Goal: Information Seeking & Learning: Understand process/instructions

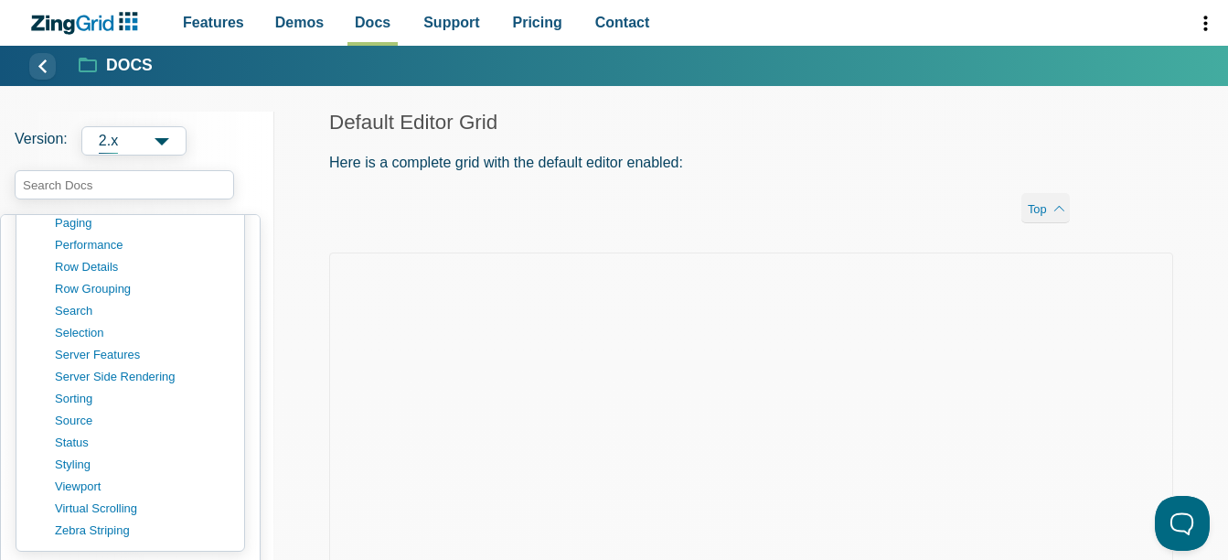
scroll to position [1170, 0]
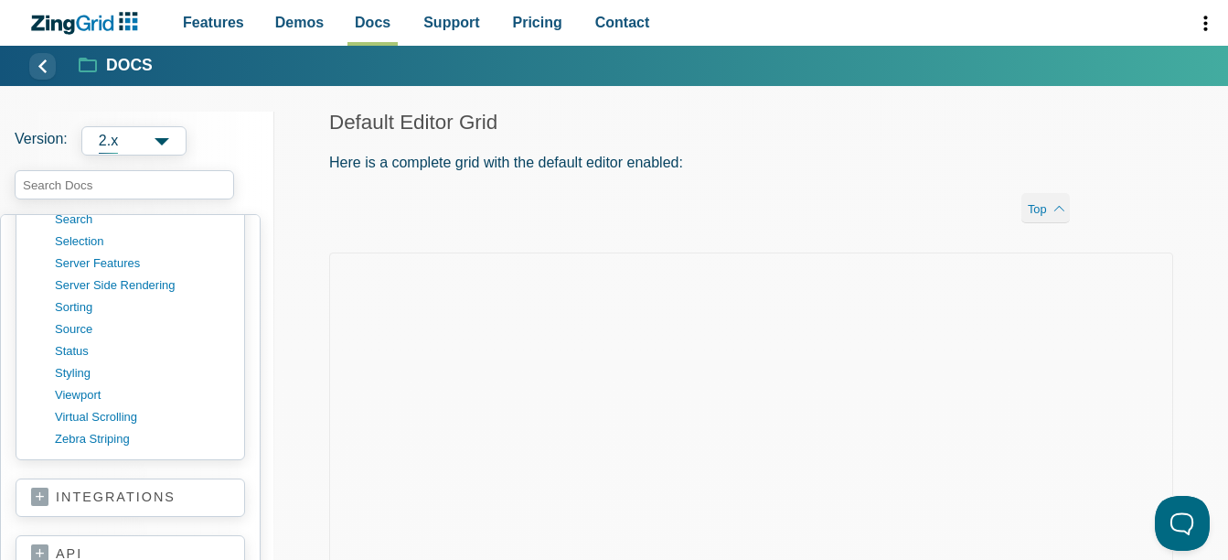
click at [61, 494] on link "integrations" at bounding box center [130, 497] width 198 height 18
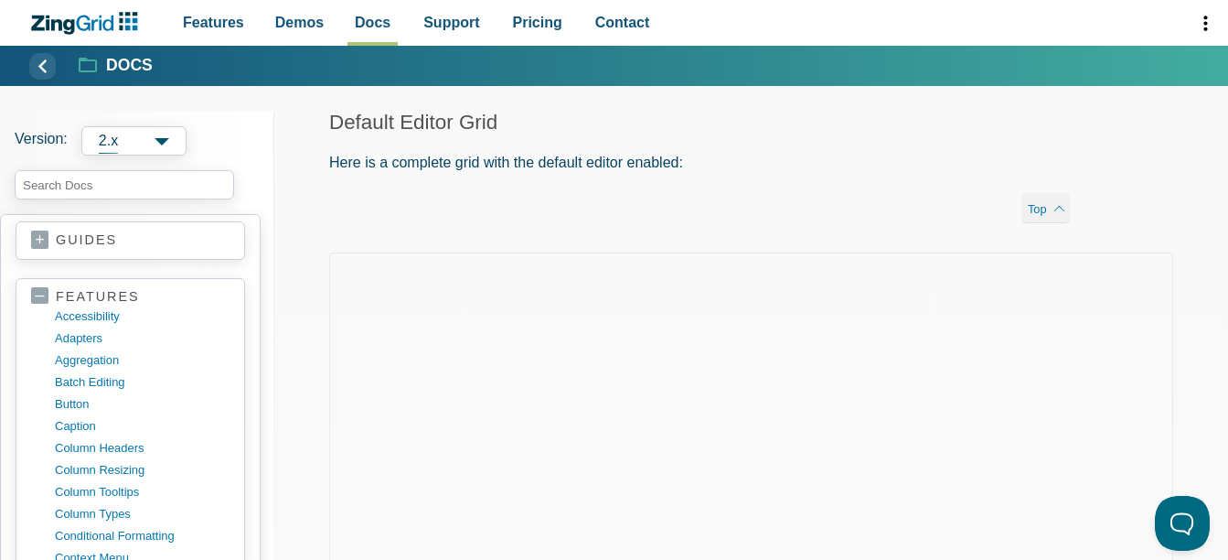
scroll to position [0, 0]
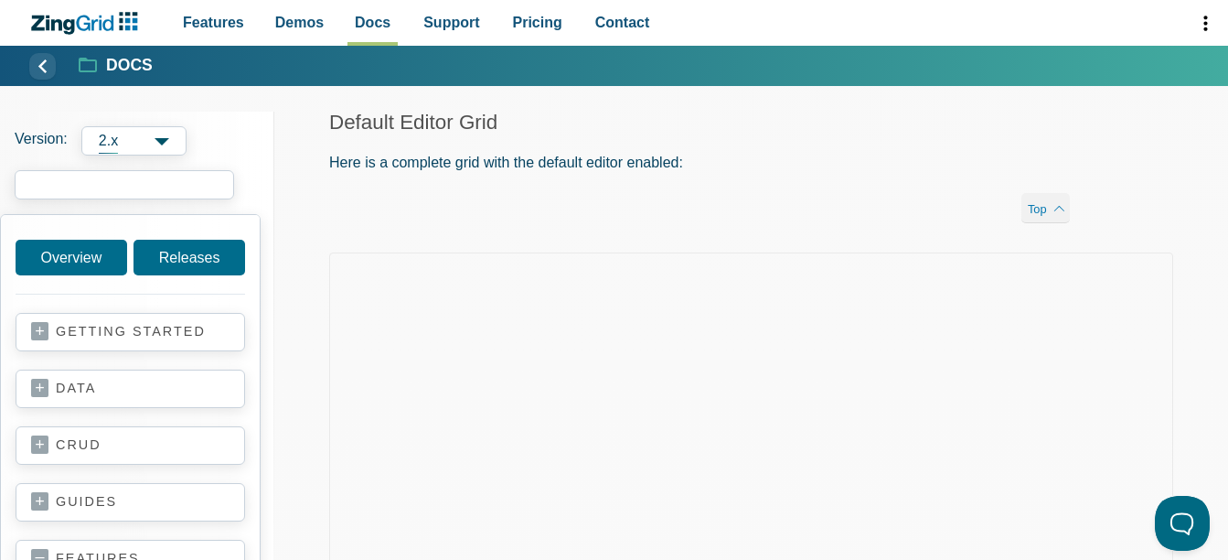
click at [118, 181] on input "search input" at bounding box center [124, 184] width 219 height 29
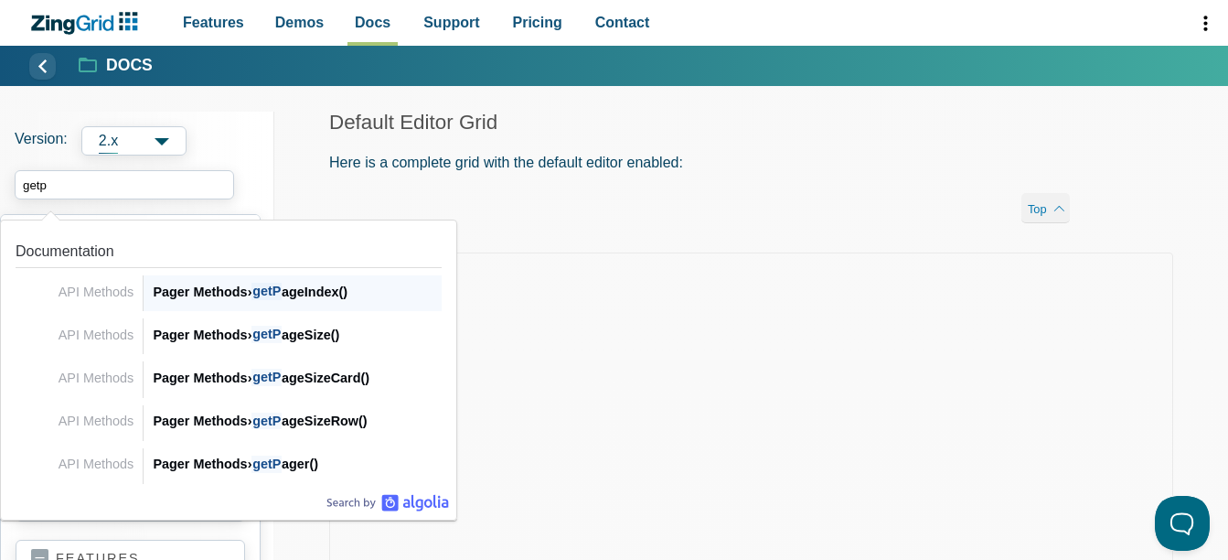
click at [193, 289] on div "Pager Methods › getP ageIndex()" at bounding box center [297, 292] width 289 height 22
type input "getp"
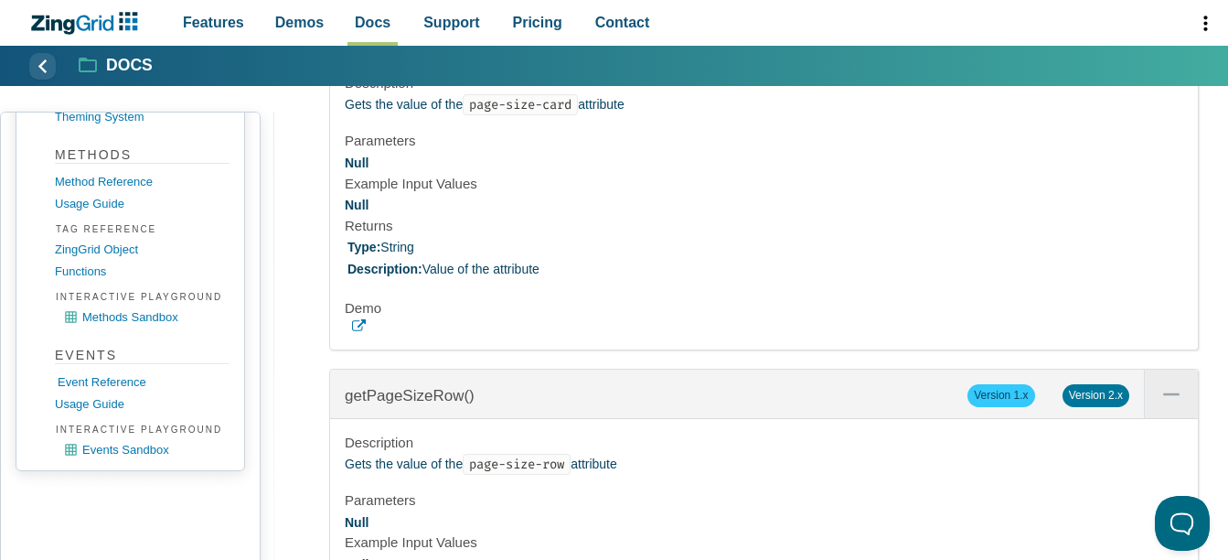
click at [91, 378] on link "Event Reference" at bounding box center [145, 382] width 175 height 22
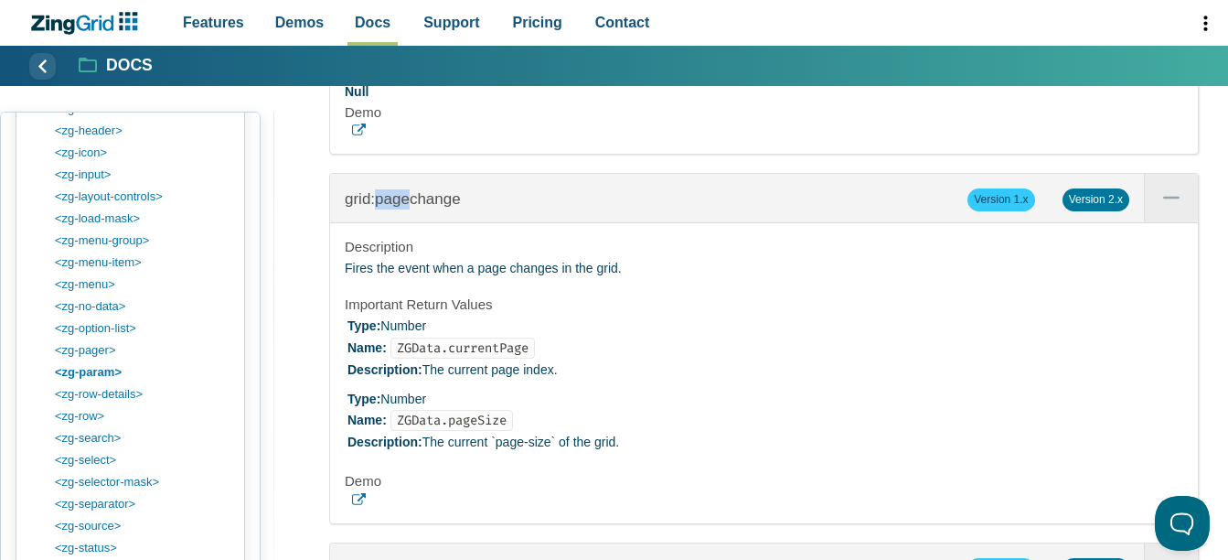
scroll to position [2257, 0]
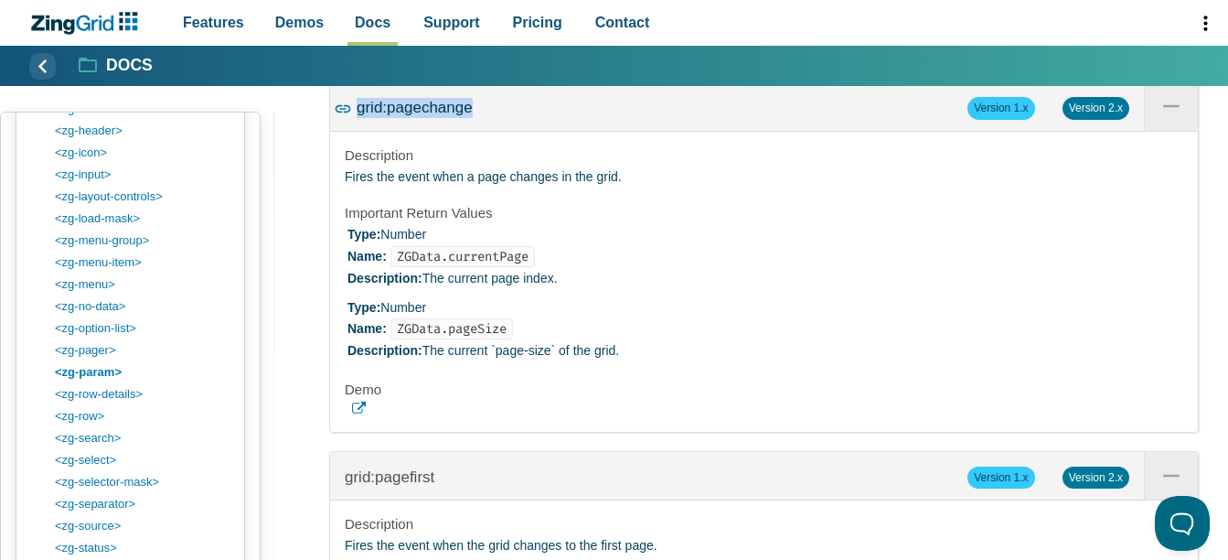
drag, startPoint x: 464, startPoint y: 192, endPoint x: 347, endPoint y: 186, distance: 117.2
click at [347, 131] on div "grid:pagechange Version 1.x Version 2.x" at bounding box center [764, 106] width 868 height 48
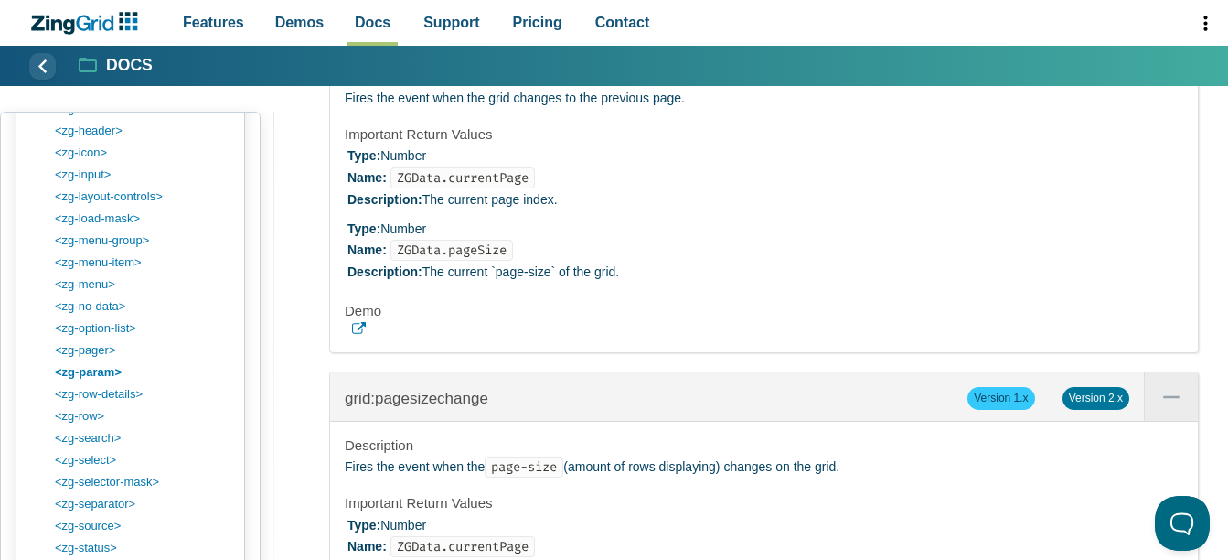
scroll to position [4085, 0]
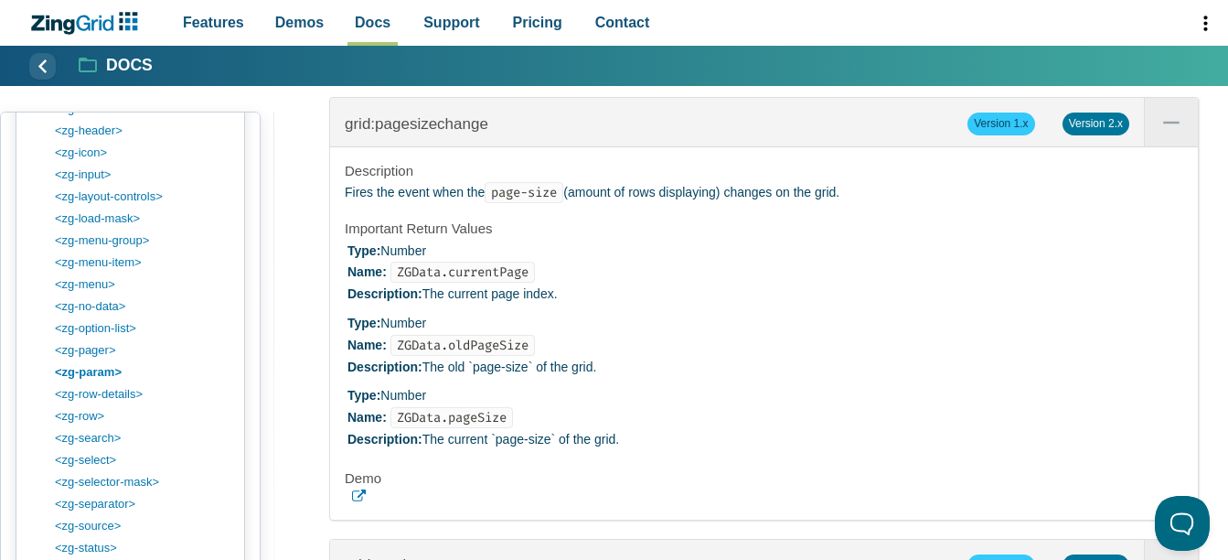
click at [487, 146] on div "grid:pagesizechange Version 1.x Version 2.x" at bounding box center [764, 122] width 868 height 48
drag, startPoint x: 459, startPoint y: 212, endPoint x: 336, endPoint y: 205, distance: 123.6
click at [336, 146] on div "grid:pagesizechange Version 1.x Version 2.x" at bounding box center [764, 122] width 868 height 48
copy span "grid:pagesizechange"
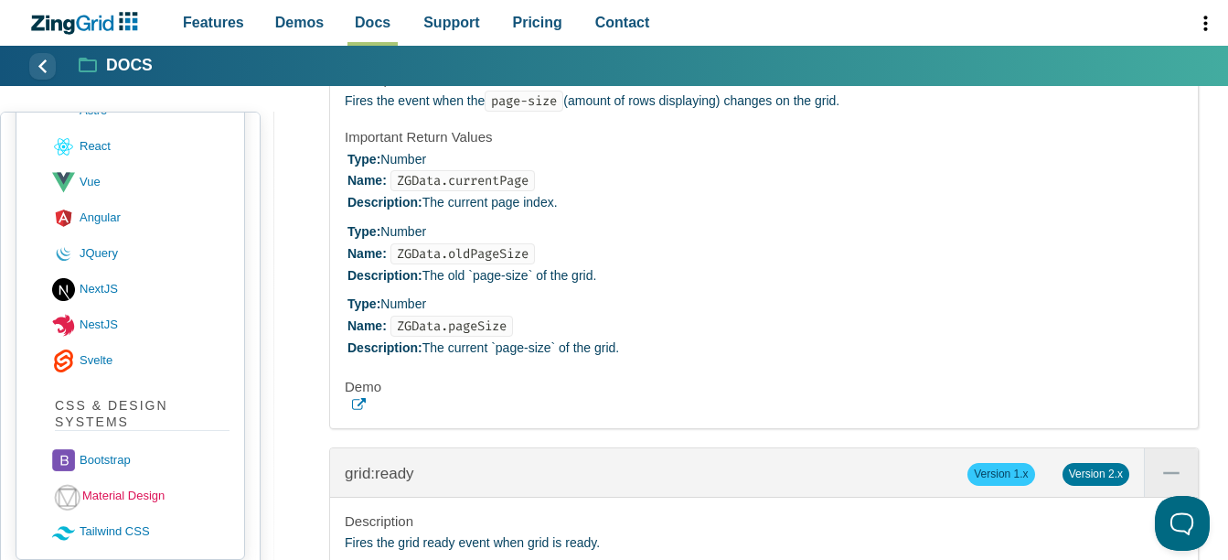
scroll to position [903, 0]
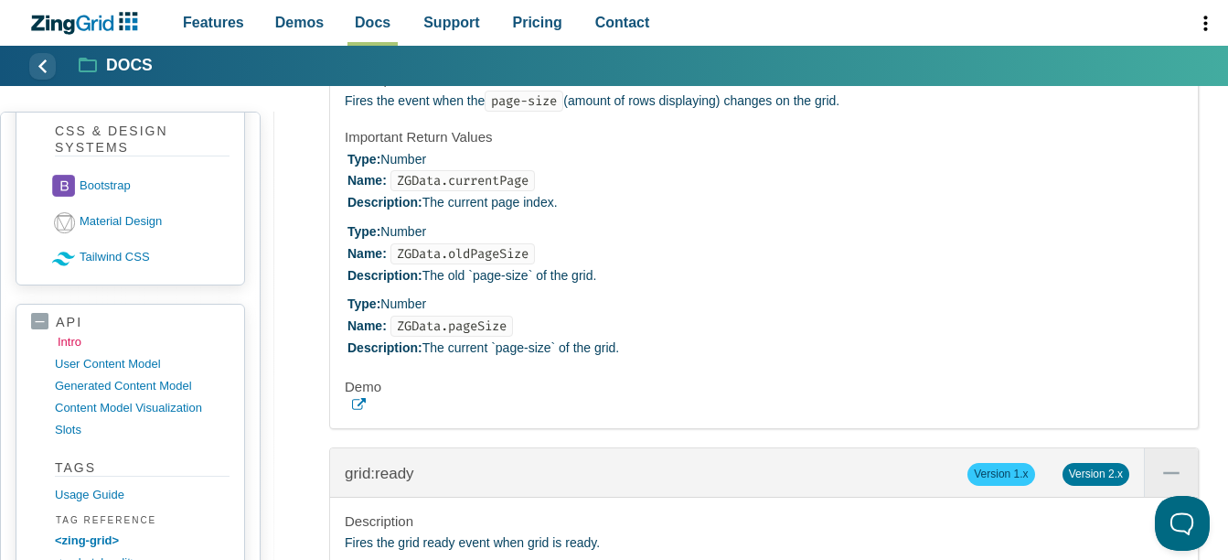
click at [71, 343] on link "intro" at bounding box center [145, 342] width 175 height 22
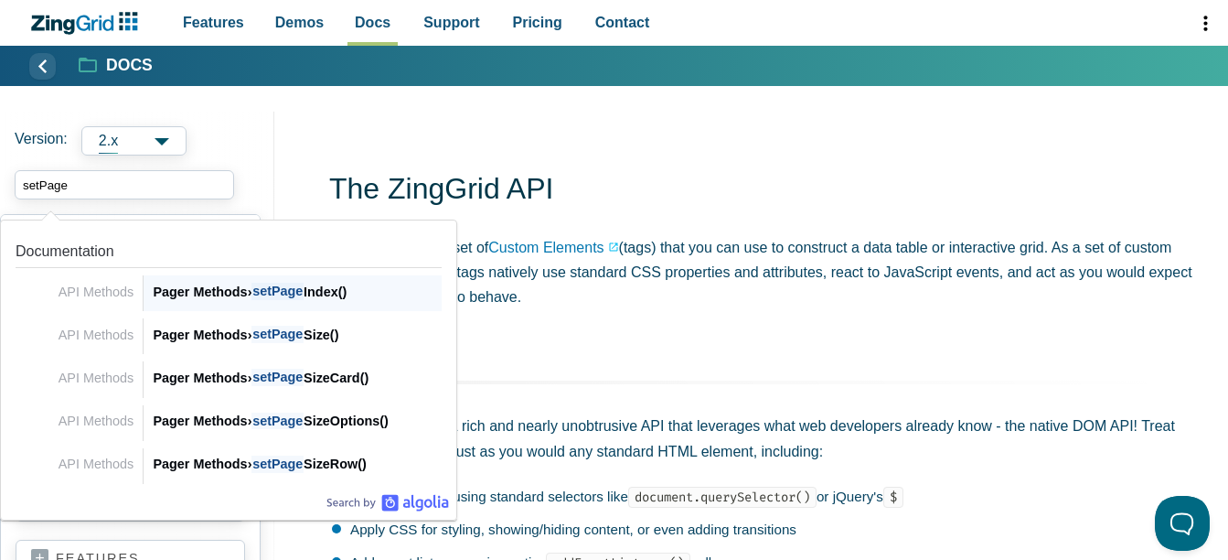
click at [336, 299] on div "Pager Methods › setPage Index()" at bounding box center [297, 292] width 289 height 22
type input "setPage"
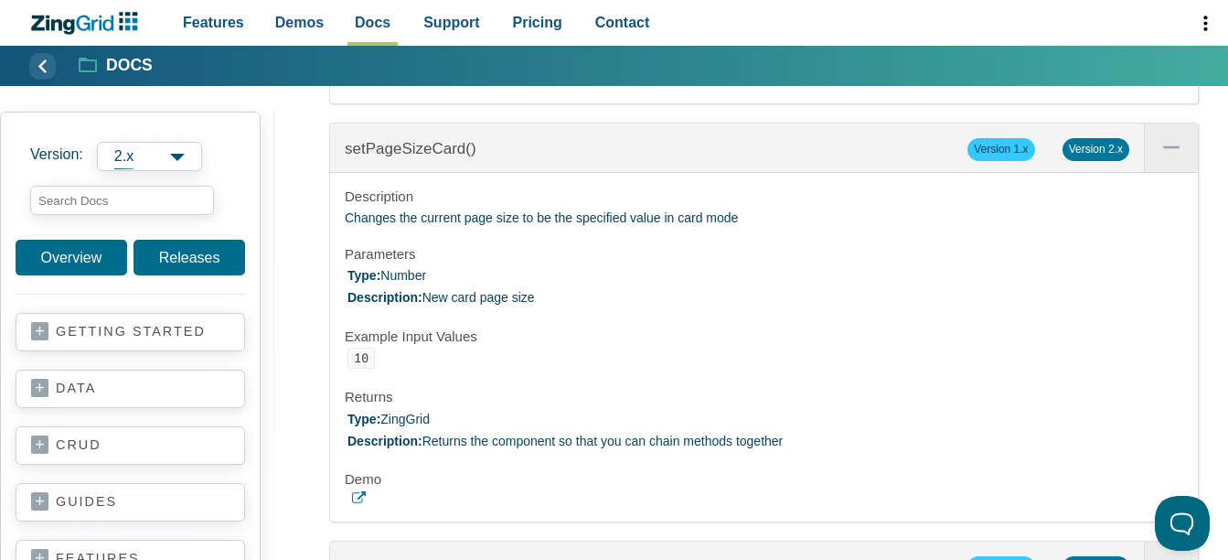
scroll to position [58829, 0]
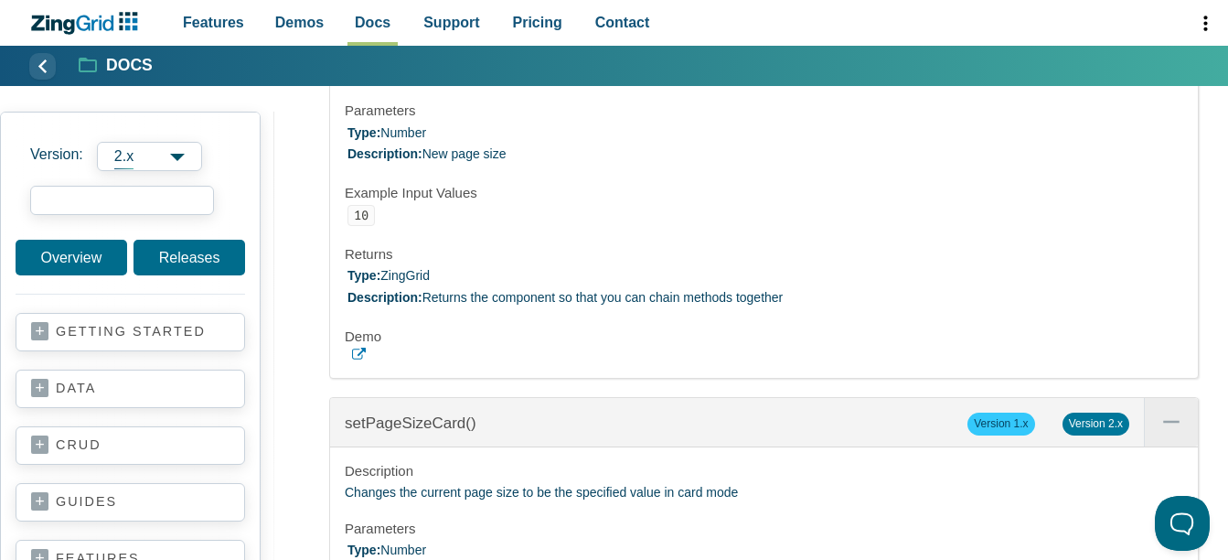
click at [86, 195] on input "search input" at bounding box center [122, 200] width 184 height 29
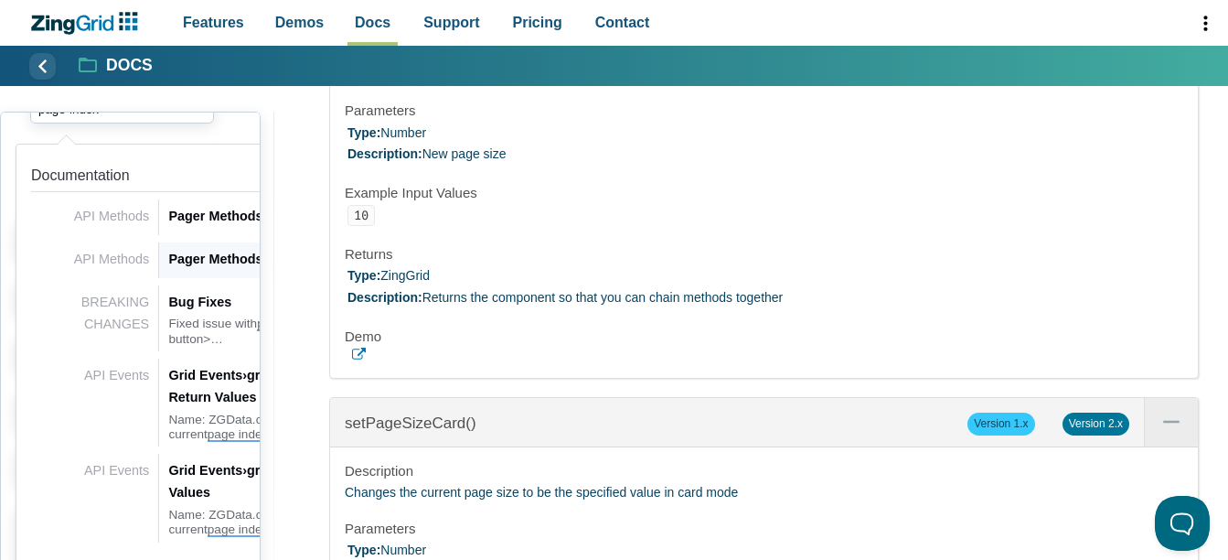
scroll to position [0, 0]
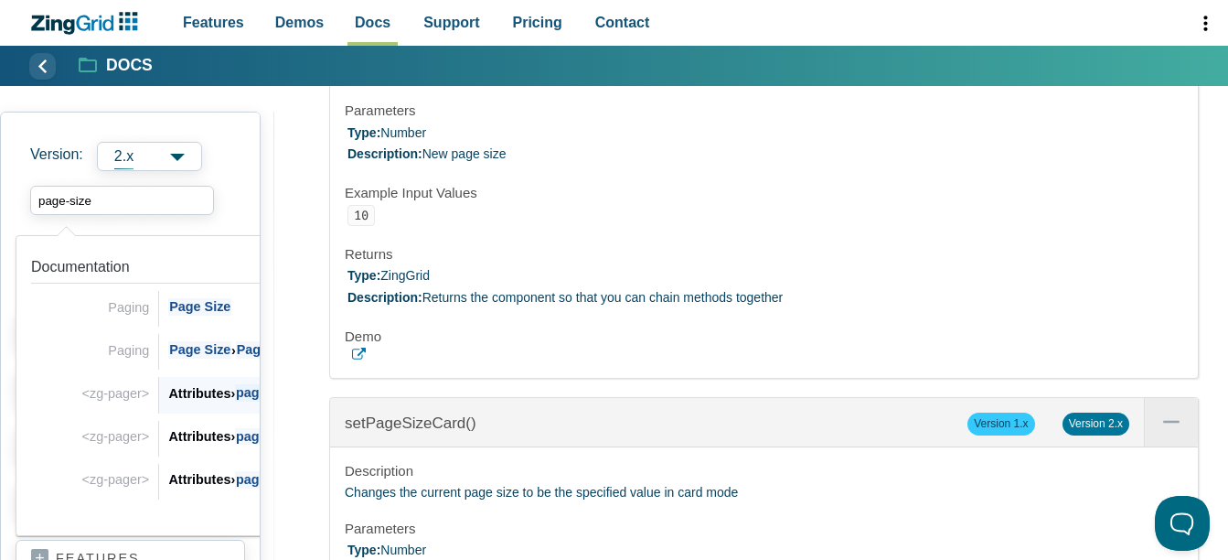
click at [203, 397] on div "Attributes › page-size" at bounding box center [312, 393] width 289 height 22
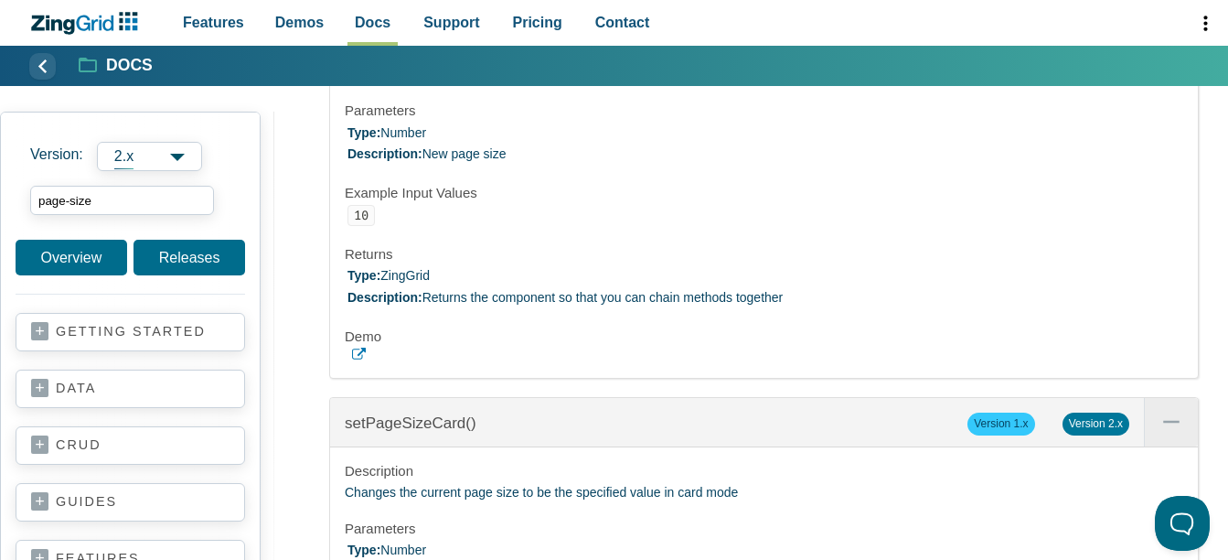
type input "page-size"
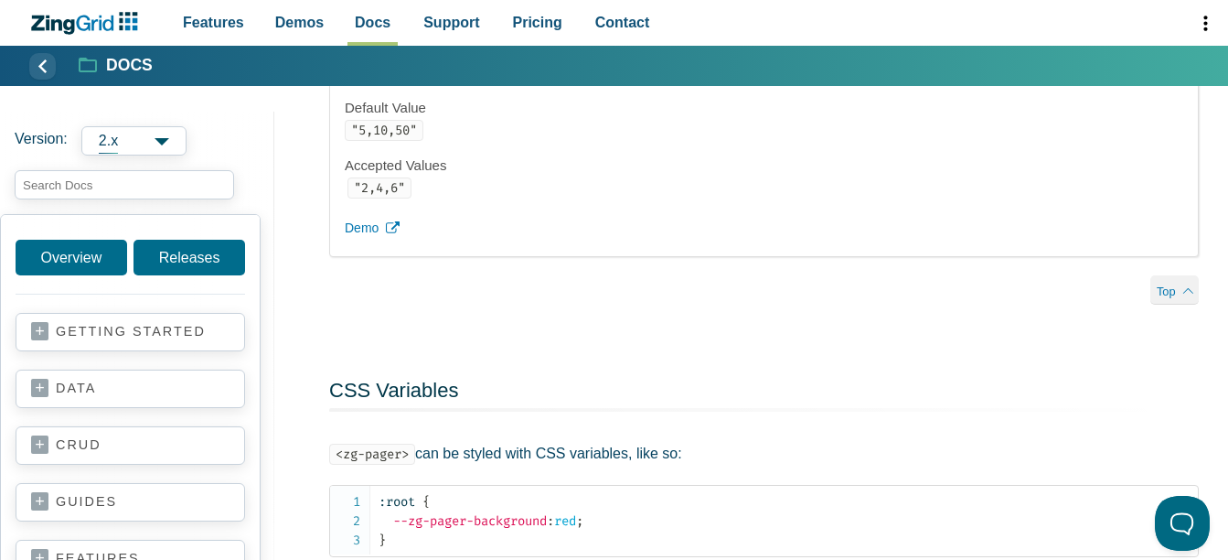
scroll to position [4146, 0]
